Goal: Information Seeking & Learning: Learn about a topic

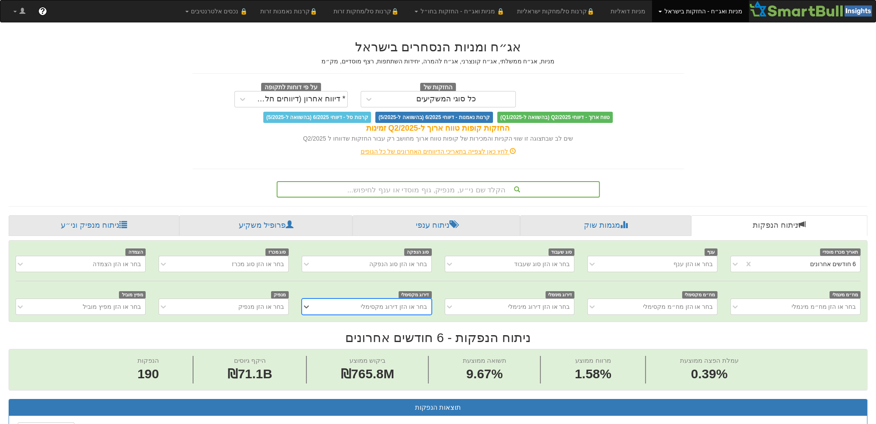
drag, startPoint x: 406, startPoint y: 193, endPoint x: 410, endPoint y: 193, distance: 4.3
click at [410, 193] on div "הקלד שם ני״ע, מנפיק, גוף מוסדי או ענף לחיפוש..." at bounding box center [438, 189] width 321 height 15
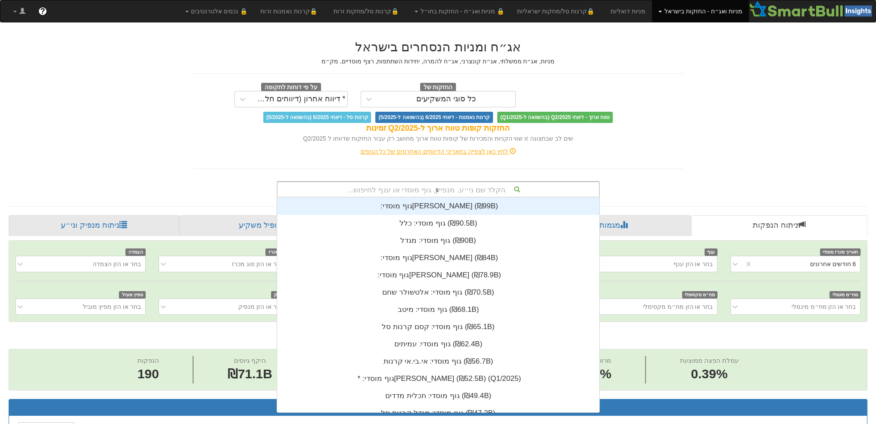
scroll to position [172, 0]
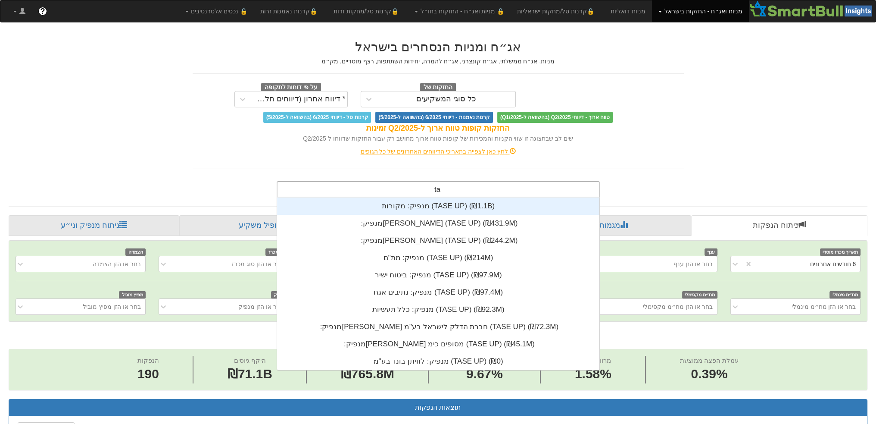
type input "t"
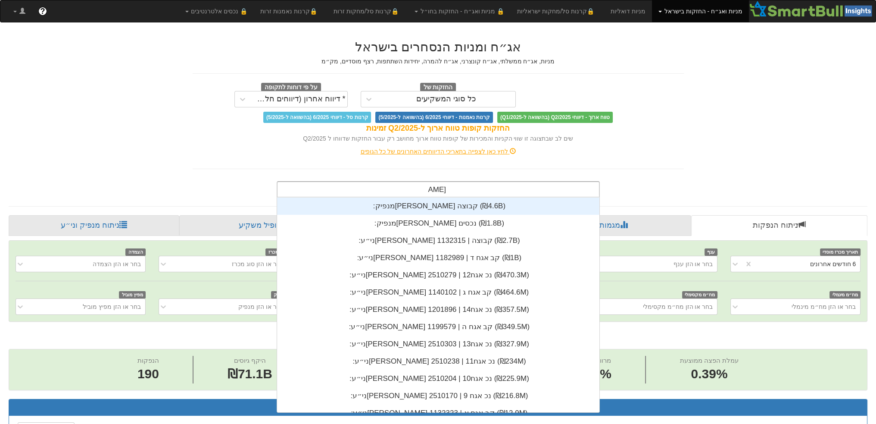
type input "אשטרו"
click at [459, 204] on div "מנפיק: ‏[PERSON_NAME] קבוצה ‎(₪4.6B)‎" at bounding box center [438, 205] width 322 height 17
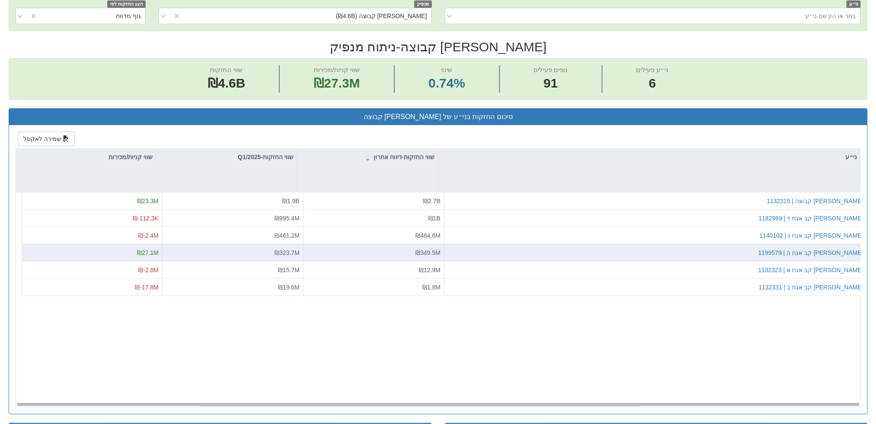
scroll to position [0, 60]
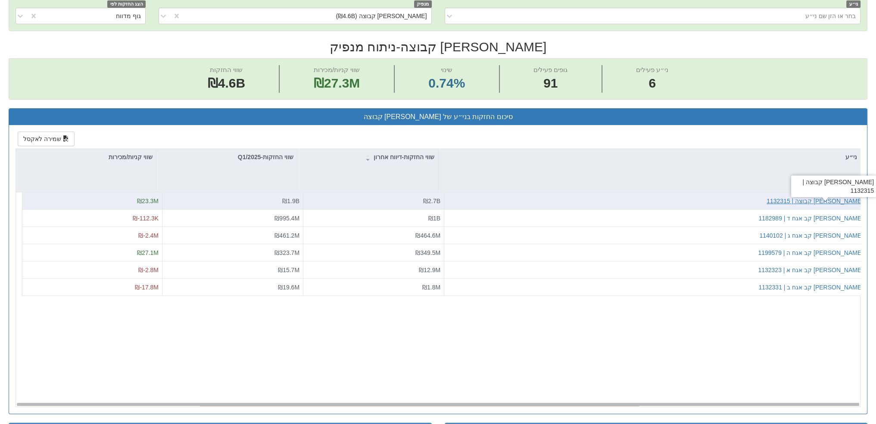
click at [831, 200] on div "[PERSON_NAME] קבוצה | 1132315" at bounding box center [815, 201] width 97 height 9
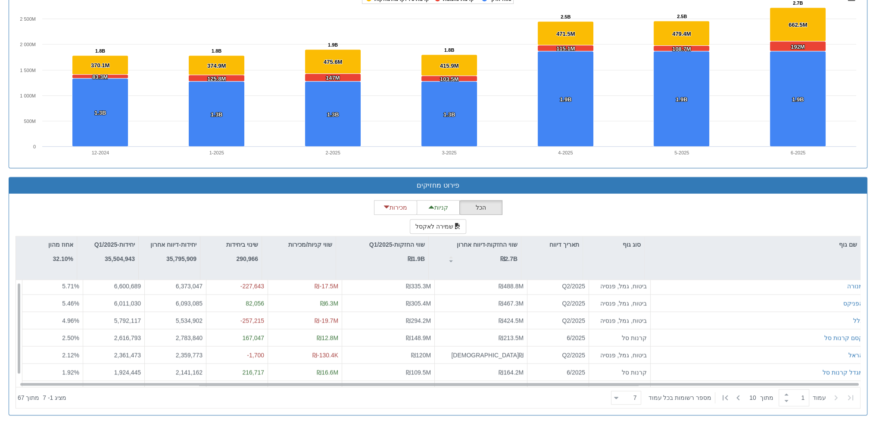
scroll to position [13, 0]
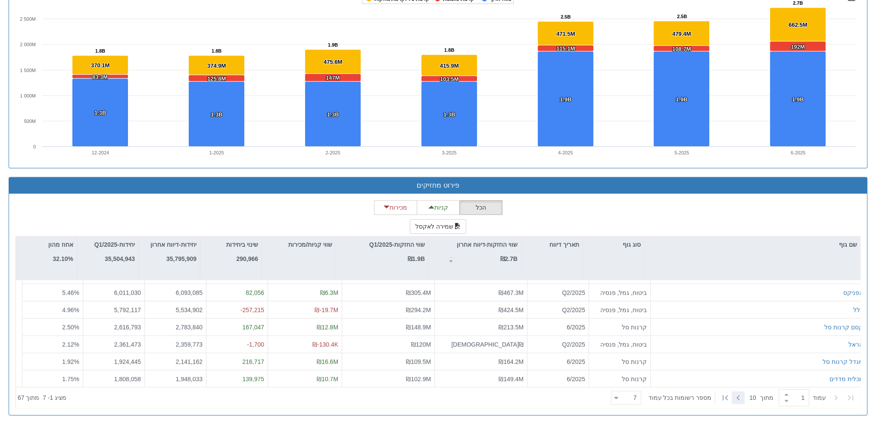
click at [740, 396] on div at bounding box center [738, 397] width 13 height 13
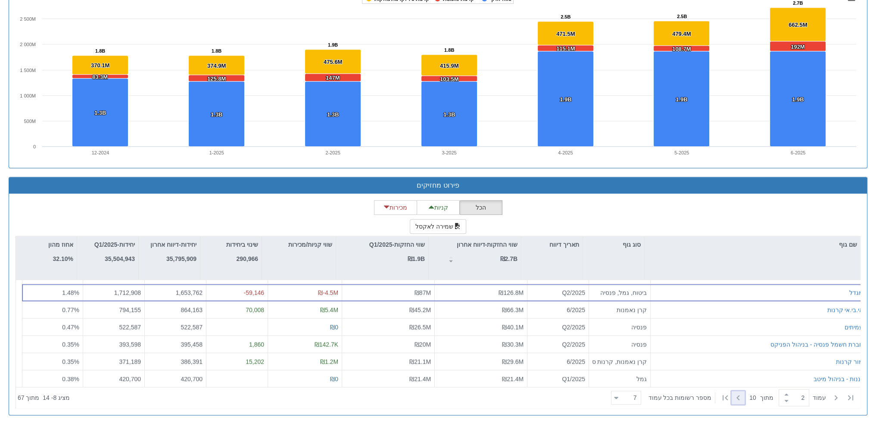
click at [738, 399] on icon at bounding box center [738, 397] width 10 height 10
click at [834, 395] on icon at bounding box center [836, 397] width 10 height 10
click at [733, 393] on icon at bounding box center [738, 397] width 10 height 10
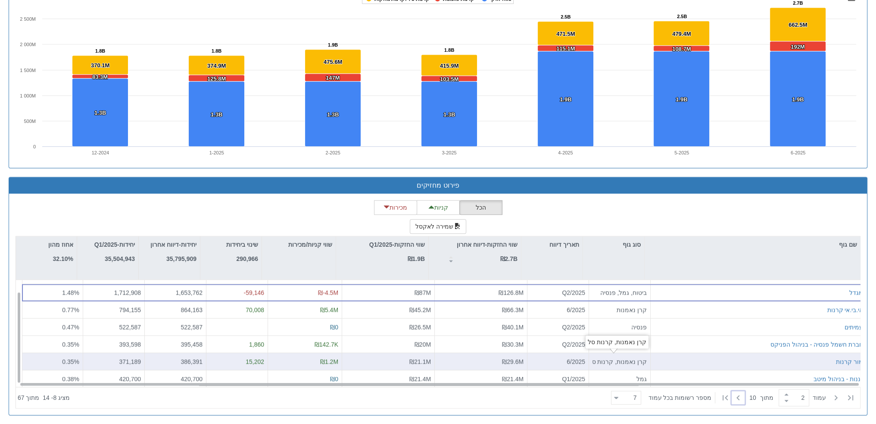
scroll to position [0, 0]
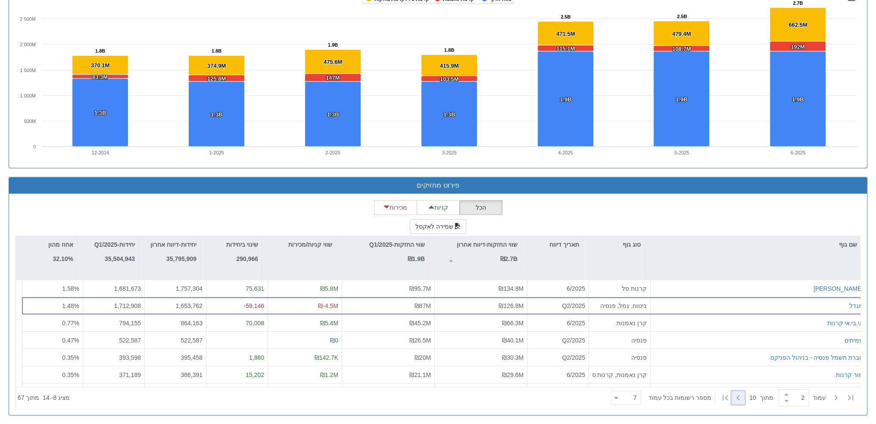
click at [738, 395] on icon at bounding box center [738, 397] width 10 height 10
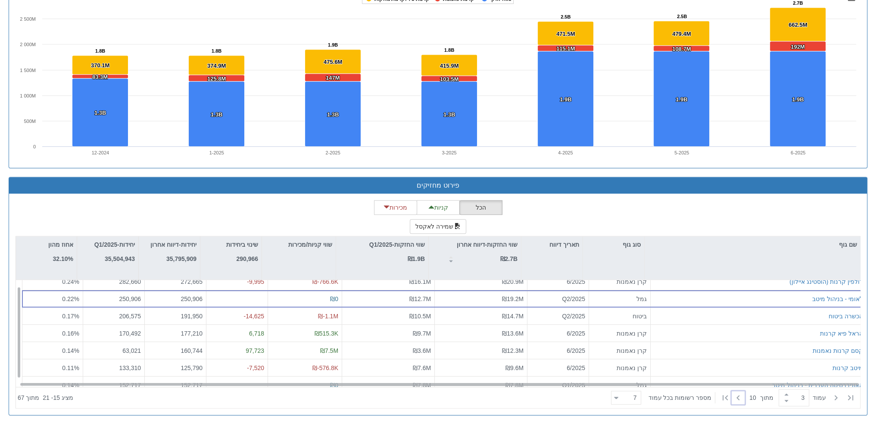
scroll to position [13, 0]
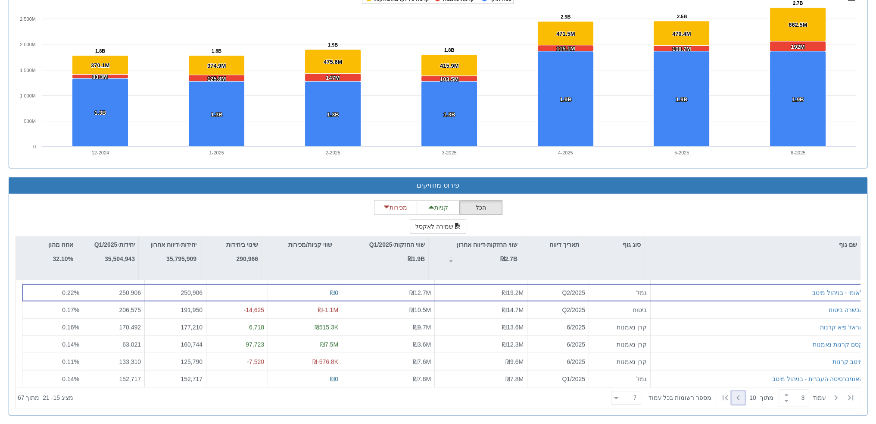
drag, startPoint x: 736, startPoint y: 396, endPoint x: 734, endPoint y: 406, distance: 9.6
click at [734, 406] on div "שם גוף סוג גוף תאריך דיווח שווי החזקות-דיווח אחרון ₪2.7B שווי החזקות-Q1/2025 ₪1…" at bounding box center [438, 322] width 845 height 172
drag, startPoint x: 733, startPoint y: 399, endPoint x: 732, endPoint y: 405, distance: 5.7
click at [732, 405] on div "‏עמוד 3 ‏ מתוך 10 ‏מספר רשומות בכל עמוד 7 7 ‏מציג 15 - 21 ‏ מתוך 67" at bounding box center [438, 397] width 844 height 21
click at [733, 399] on icon at bounding box center [738, 397] width 10 height 10
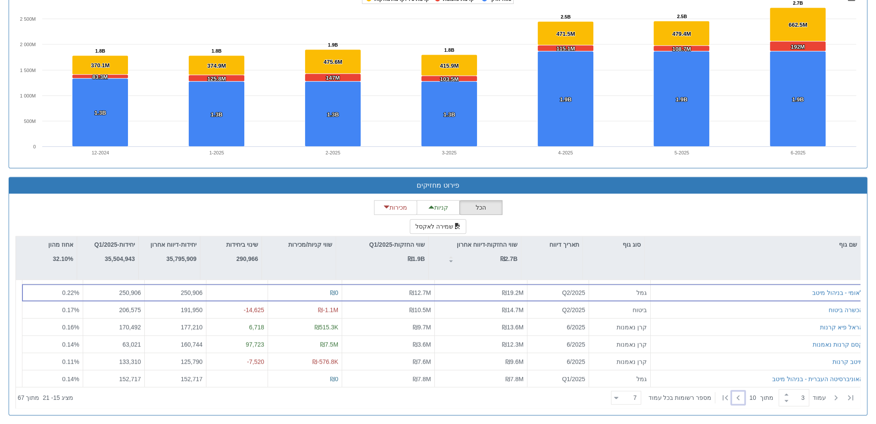
type input "4"
